Goal: Task Accomplishment & Management: Manage account settings

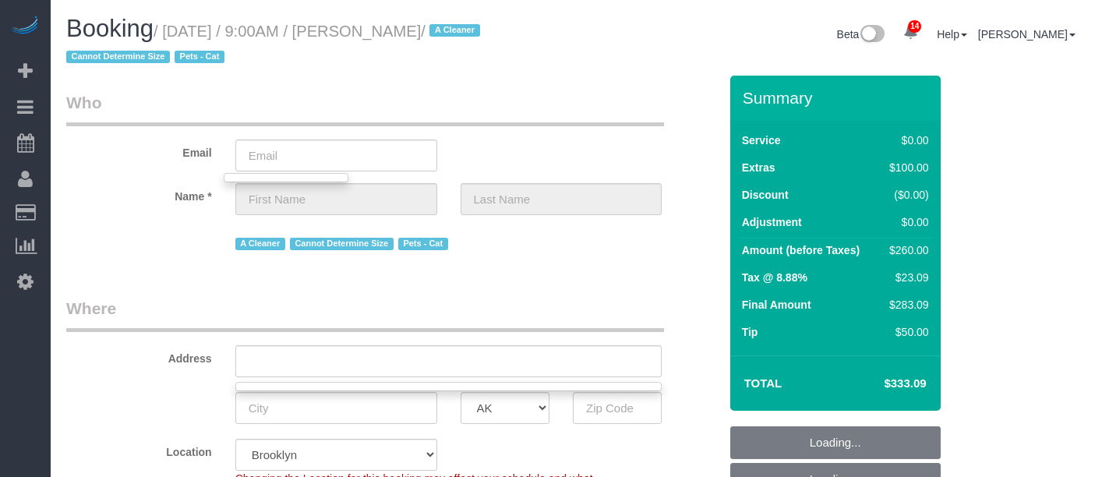
select select "spot50"
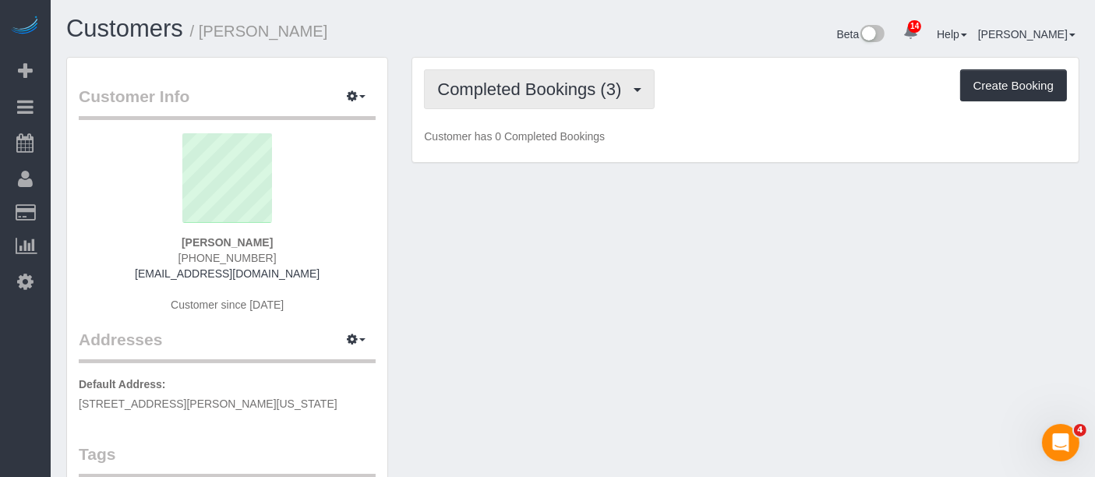
click at [613, 90] on span "Completed Bookings (3)" at bounding box center [533, 89] width 192 height 19
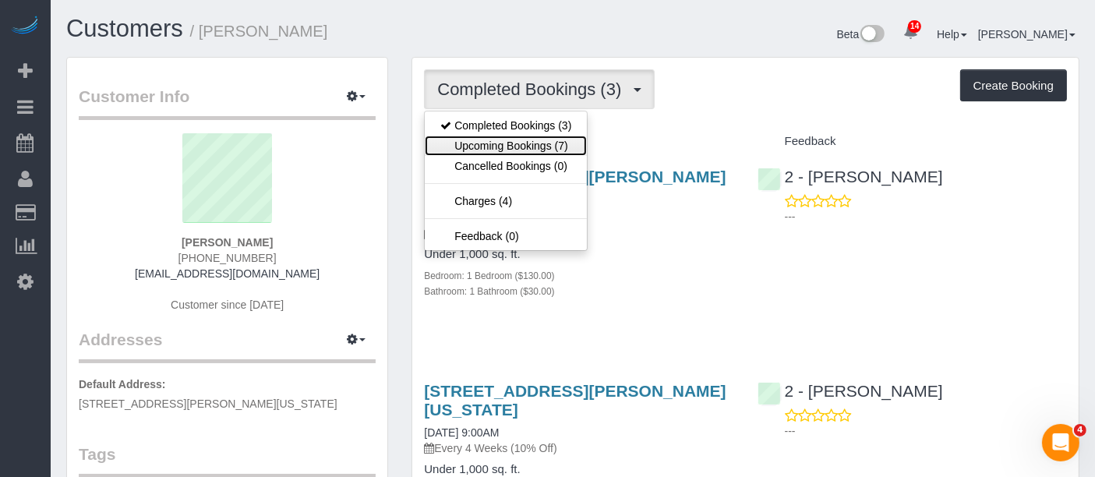
click at [502, 136] on link "Upcoming Bookings (7)" at bounding box center [506, 146] width 162 height 20
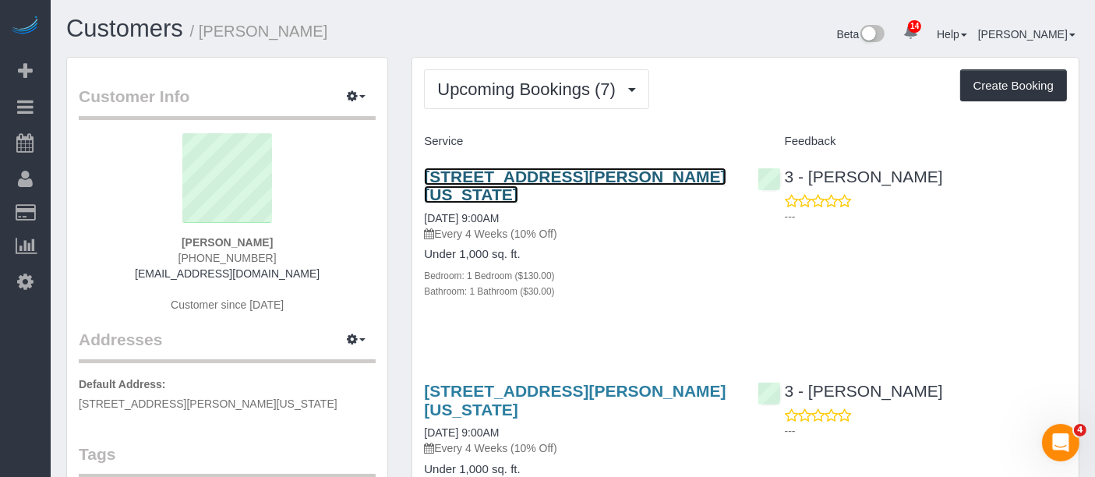
click at [581, 177] on link "125 Sullivan Street, Apt. 6, New York, NY 10012-3617" at bounding box center [575, 186] width 302 height 36
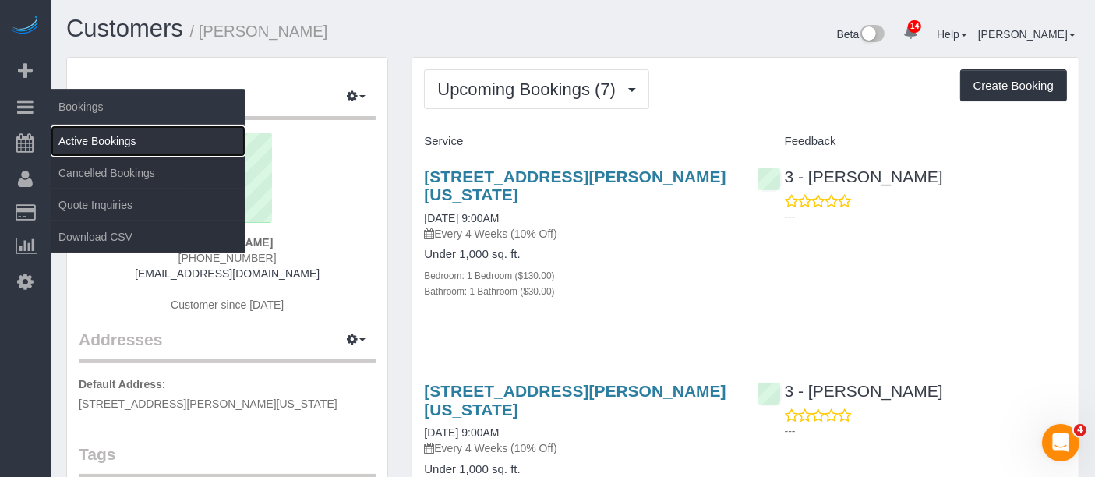
click at [107, 138] on link "Active Bookings" at bounding box center [148, 141] width 195 height 31
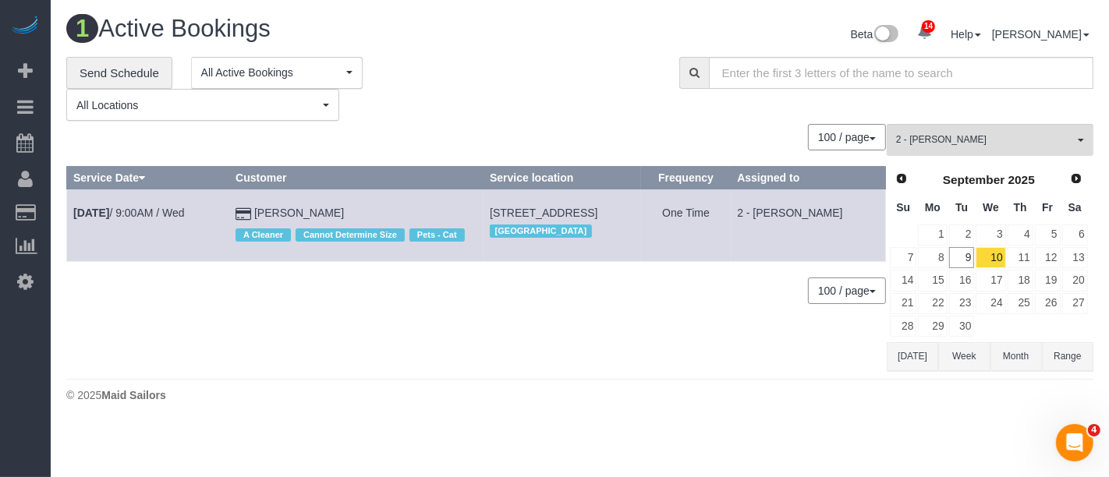
drag, startPoint x: 451, startPoint y: 204, endPoint x: 490, endPoint y: 228, distance: 45.5
click at [490, 228] on td "202 Green Street, Apt.22, Brooklyn, NY 11222 Brooklyn" at bounding box center [562, 225] width 158 height 72
copy span "202 Green Street, Apt.22, Brooklyn, NY 11222"
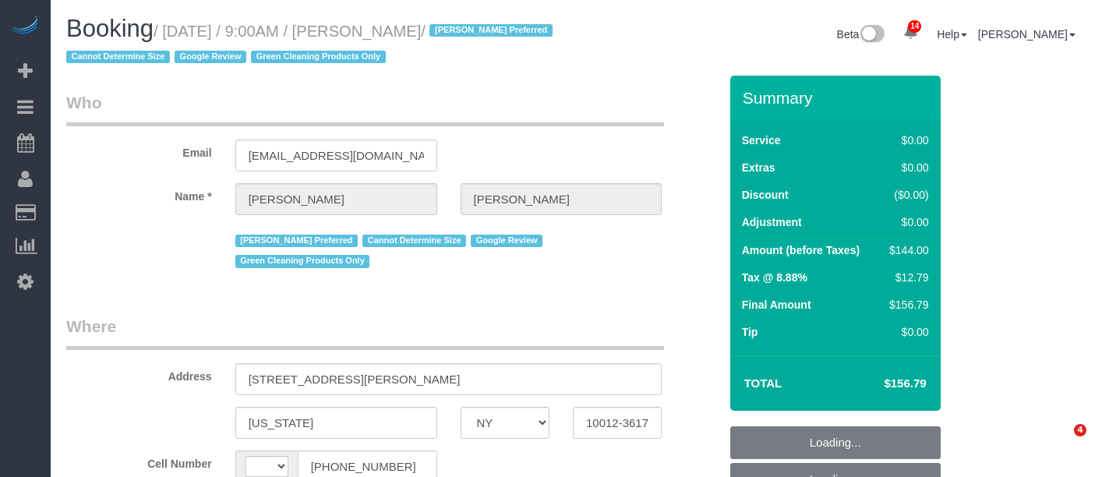
select select "NY"
select select "object:511"
select select "string:stripe-pm_1RZyGd4VGloSiKo7MSw5QcVr"
select select "string:[GEOGRAPHIC_DATA]"
select select "number:57"
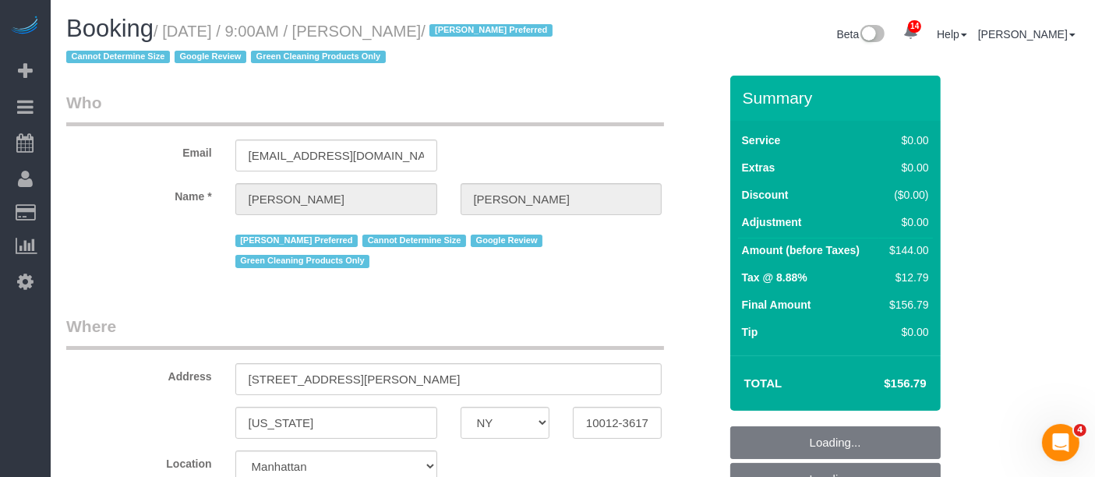
select select "number:70"
select select "number:15"
select select "number:5"
select select "object:1012"
select select "1"
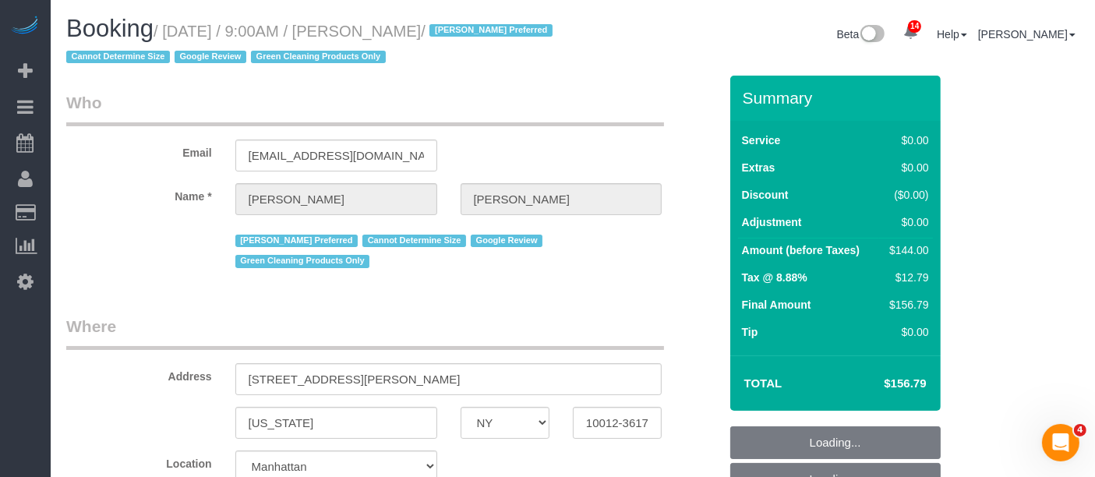
select select "spot2"
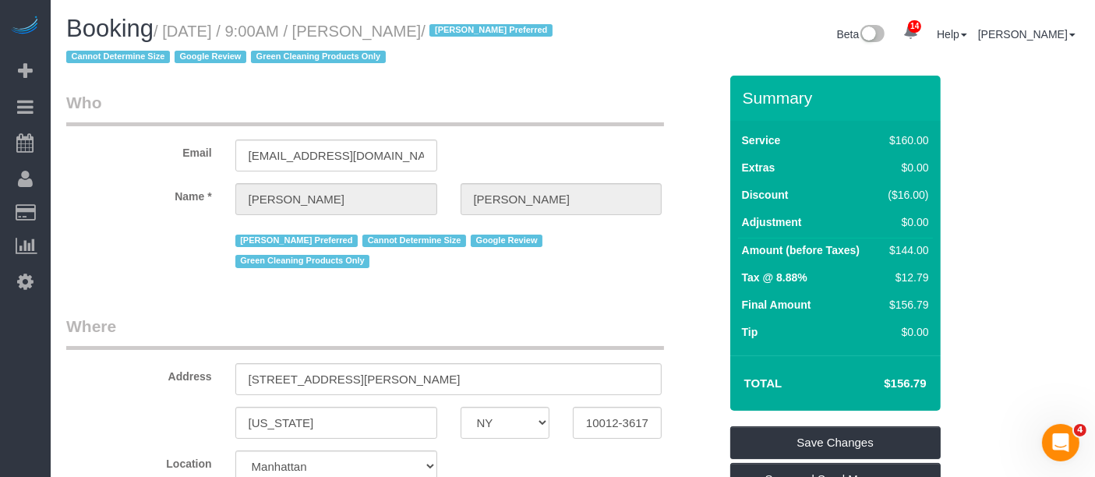
click at [668, 279] on fieldset "Who Email [EMAIL_ADDRESS][DOMAIN_NAME] Name * [PERSON_NAME][GEOGRAPHIC_DATA] [P…" at bounding box center [392, 187] width 653 height 193
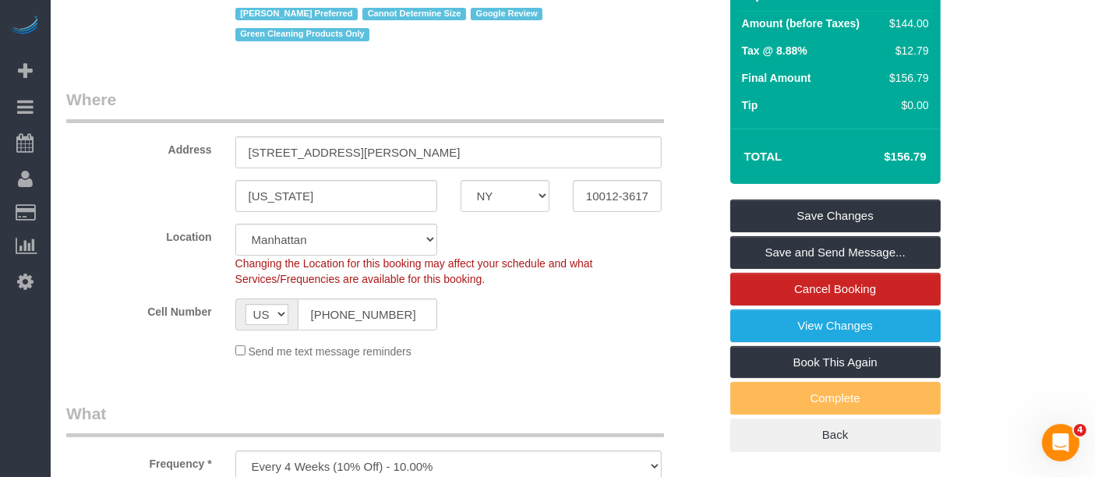
scroll to position [433, 0]
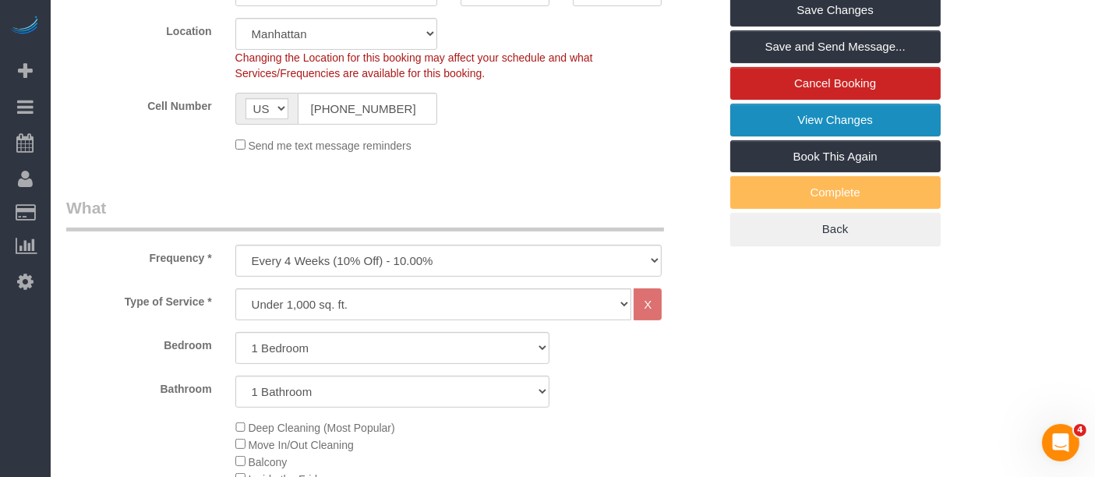
click at [886, 111] on link "View Changes" at bounding box center [836, 120] width 211 height 33
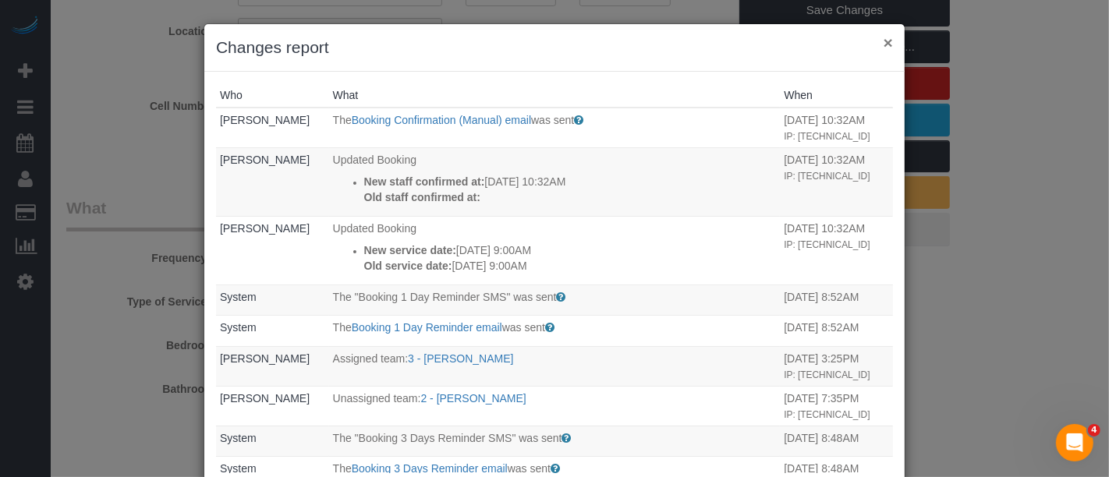
click at [883, 45] on button "×" at bounding box center [887, 42] width 9 height 16
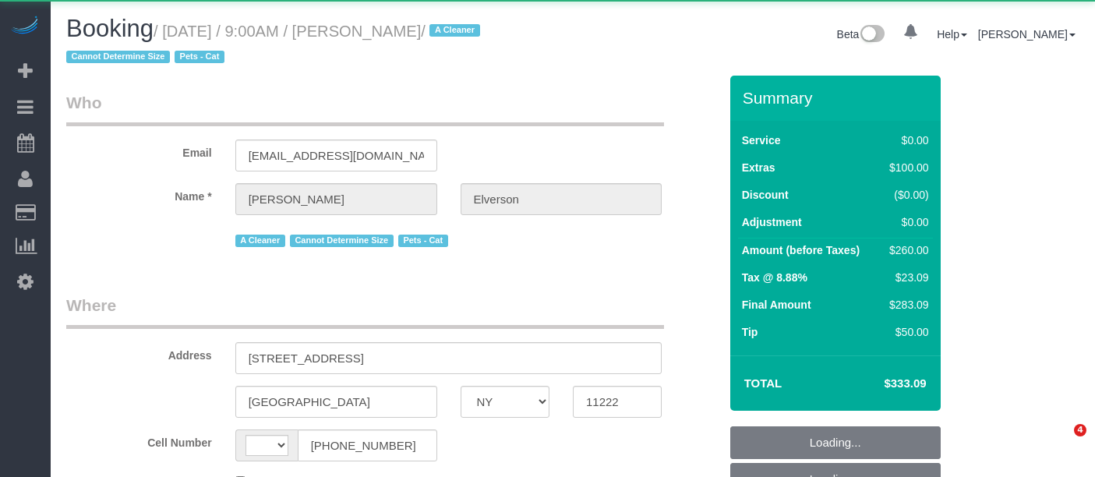
select select "NY"
select select "string:US"
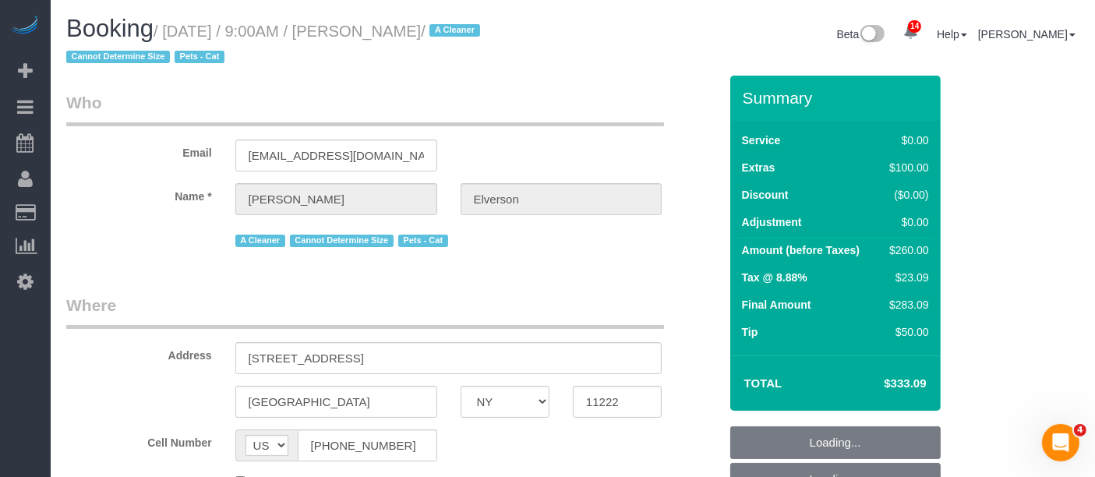
click at [485, 30] on small "/ September 10, 2025 / 9:00AM / Kara Elverson / A Cleaner Cannot Determine Size…" at bounding box center [275, 45] width 419 height 44
select select "object:861"
select select "1"
select select "spot1"
select select "number:56"
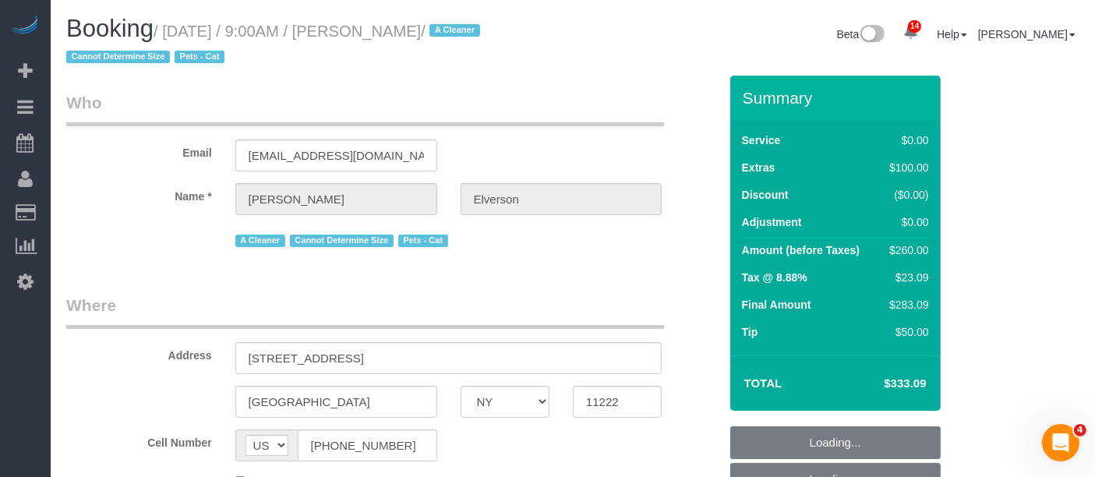
select select "number:74"
select select "number:14"
select select "number:5"
select select "string:stripe-pm_1Nxv5A4VGloSiKo7JPpN8Bhr"
select select "1"
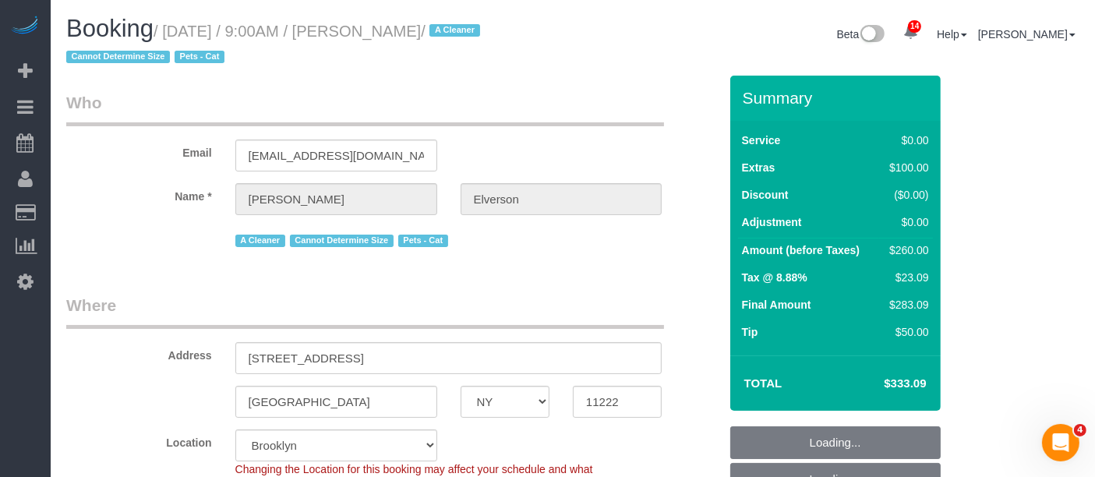
select select "object:1395"
select select "spot50"
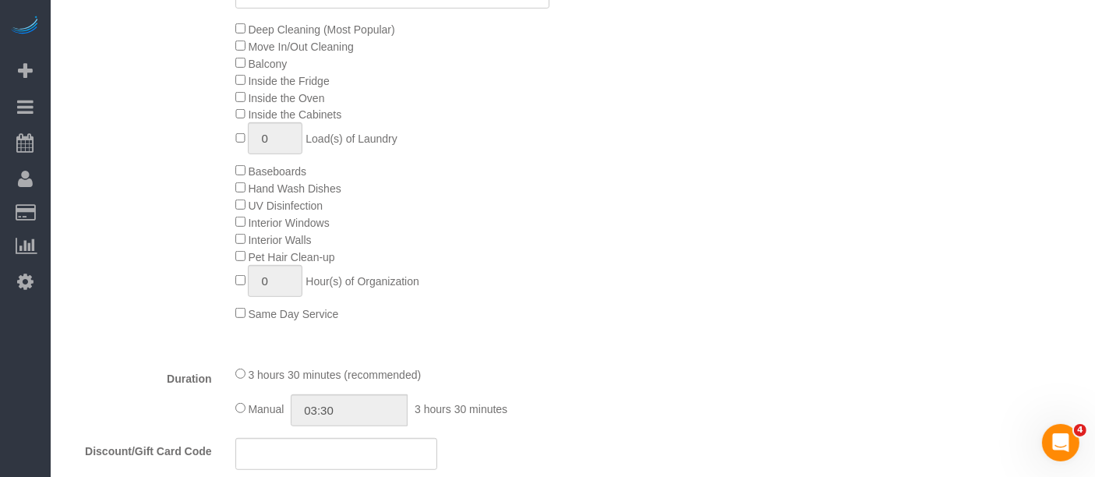
scroll to position [953, 0]
